Goal: Task Accomplishment & Management: Complete application form

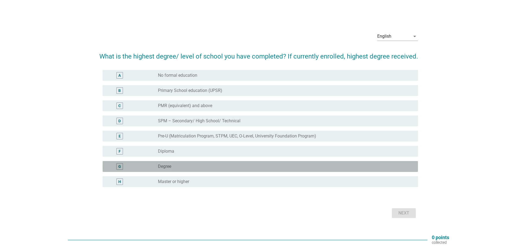
click at [186, 166] on div "radio_button_unchecked Degree" at bounding box center [283, 166] width 251 height 5
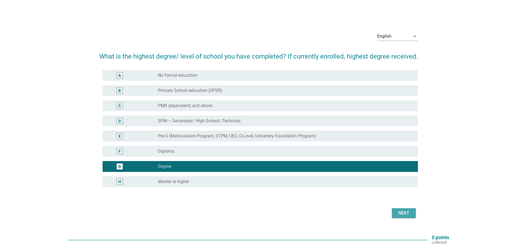
click at [402, 214] on div "Next" at bounding box center [403, 213] width 15 height 7
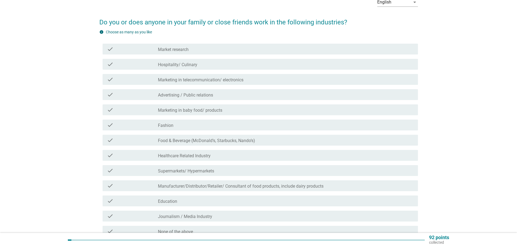
scroll to position [27, 0]
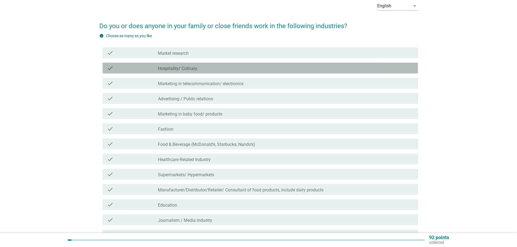
click at [199, 70] on div "check_box_outline_blank Hospitality/ Culinary" at bounding box center [286, 68] width 256 height 7
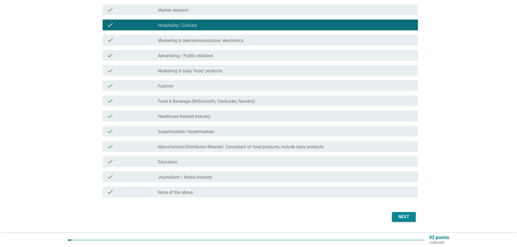
scroll to position [85, 0]
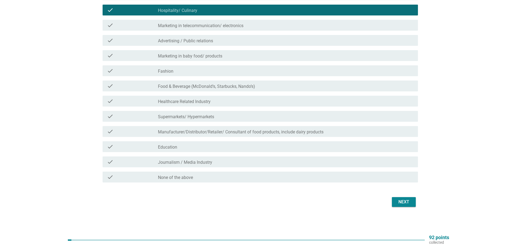
click at [183, 59] on label "Marketing in baby food/ products" at bounding box center [190, 55] width 64 height 5
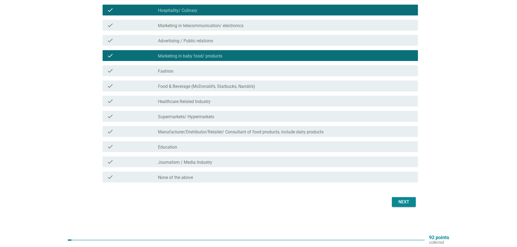
click at [219, 55] on label "Marketing in baby food/ products" at bounding box center [190, 55] width 64 height 5
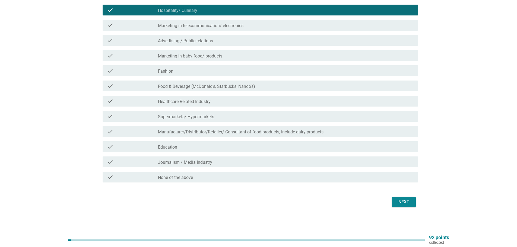
drag, startPoint x: 189, startPoint y: 41, endPoint x: 193, endPoint y: 53, distance: 13.0
click at [189, 41] on label "Advertising / Public relations" at bounding box center [185, 40] width 55 height 5
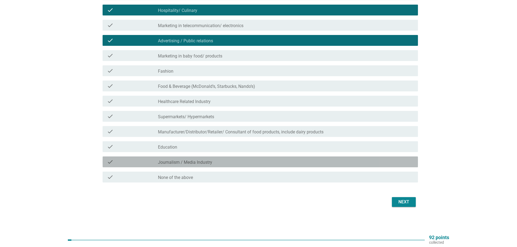
click at [171, 164] on label "Journalism / Media Industry" at bounding box center [185, 162] width 54 height 5
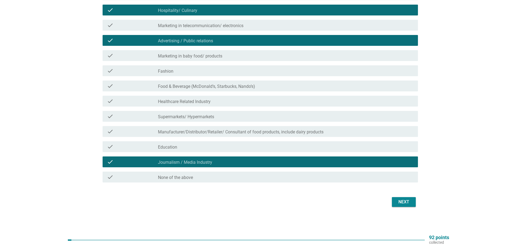
click at [195, 85] on label "Food & Beverage (McDonald’s, Starbucks, Nando’s)" at bounding box center [206, 86] width 97 height 5
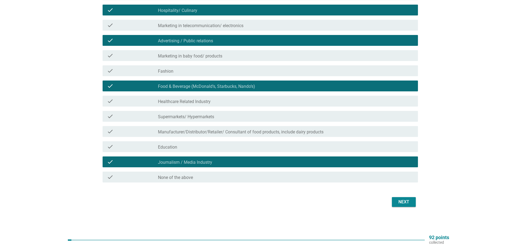
drag, startPoint x: 204, startPoint y: 100, endPoint x: 212, endPoint y: 123, distance: 24.7
click at [203, 100] on label "Healthcare Related Industry" at bounding box center [184, 101] width 53 height 5
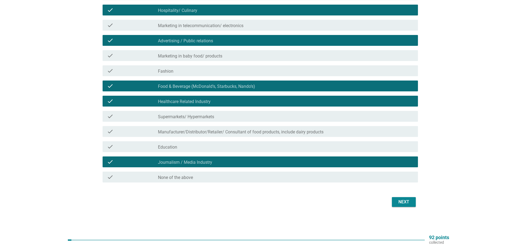
click at [228, 133] on label "Manufacturer/Distributor/Retailer/ Consultant of food products, include dairy p…" at bounding box center [241, 131] width 166 height 5
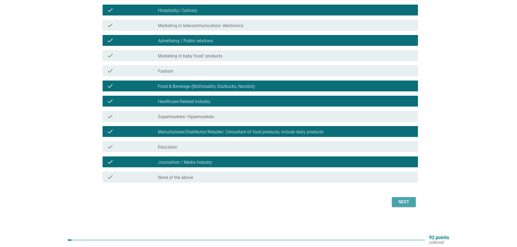
click at [400, 203] on div "Next" at bounding box center [403, 202] width 15 height 7
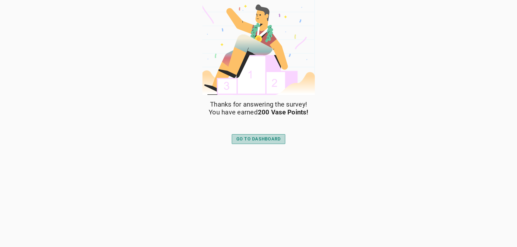
drag, startPoint x: 249, startPoint y: 137, endPoint x: 251, endPoint y: 143, distance: 6.0
click at [249, 136] on div "GO TO DASHBOARD" at bounding box center [258, 139] width 44 height 7
